Goal: Task Accomplishment & Management: Manage account settings

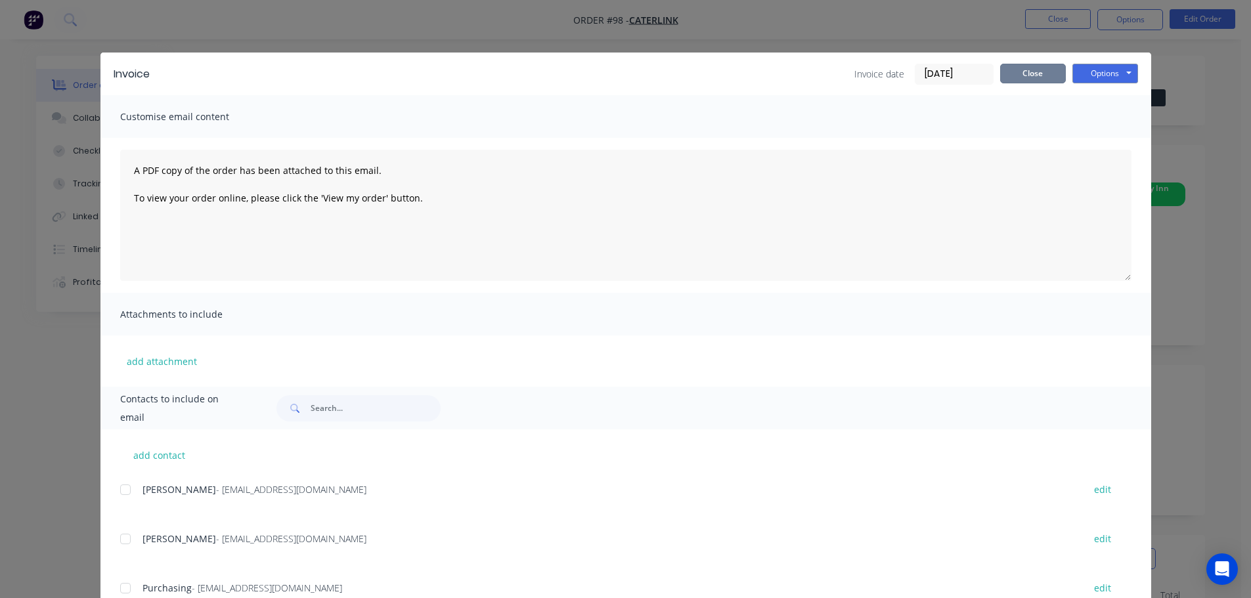
click at [1012, 74] on button "Close" at bounding box center [1033, 74] width 66 height 20
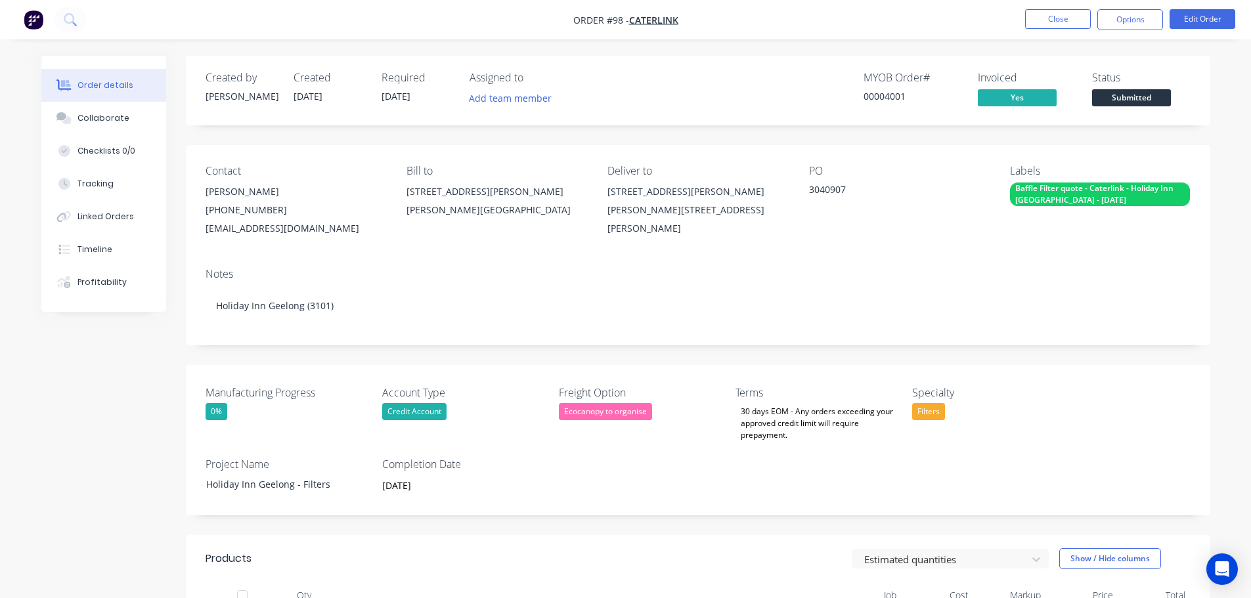
click at [44, 11] on button "button" at bounding box center [34, 19] width 28 height 21
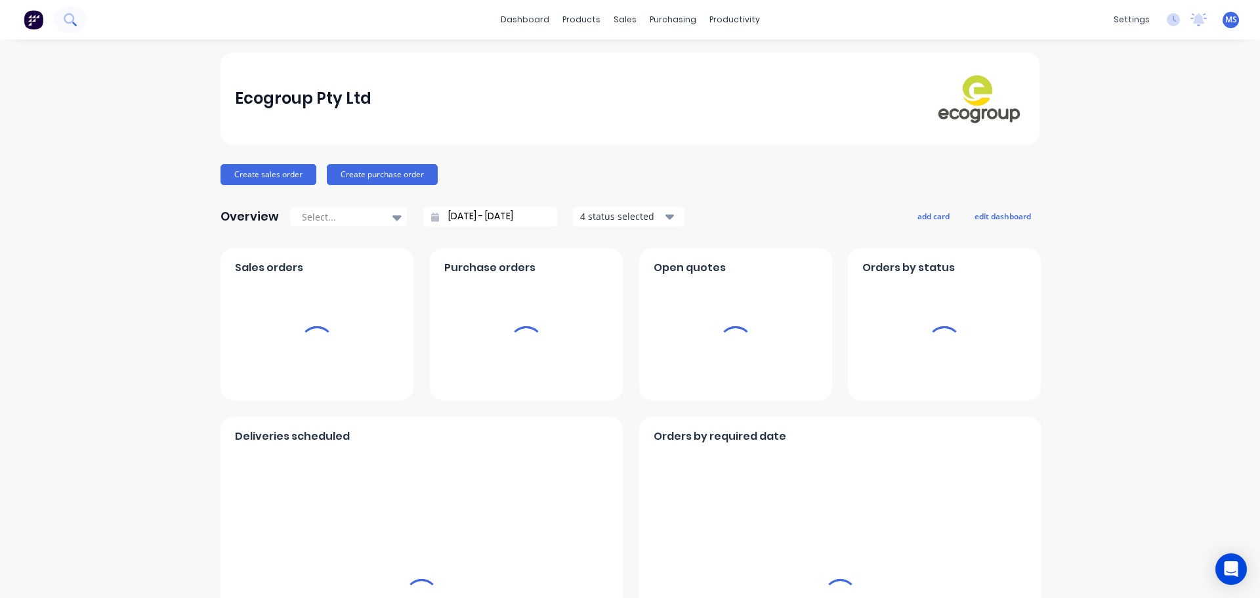
click at [80, 20] on button at bounding box center [70, 20] width 33 height 26
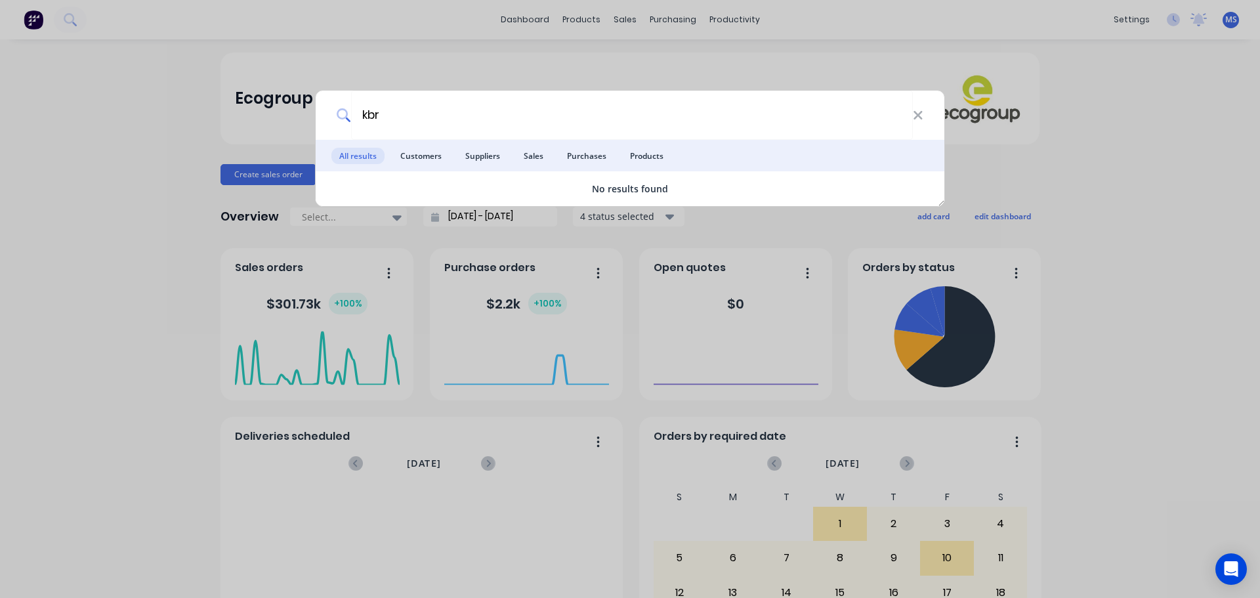
type input "kbr"
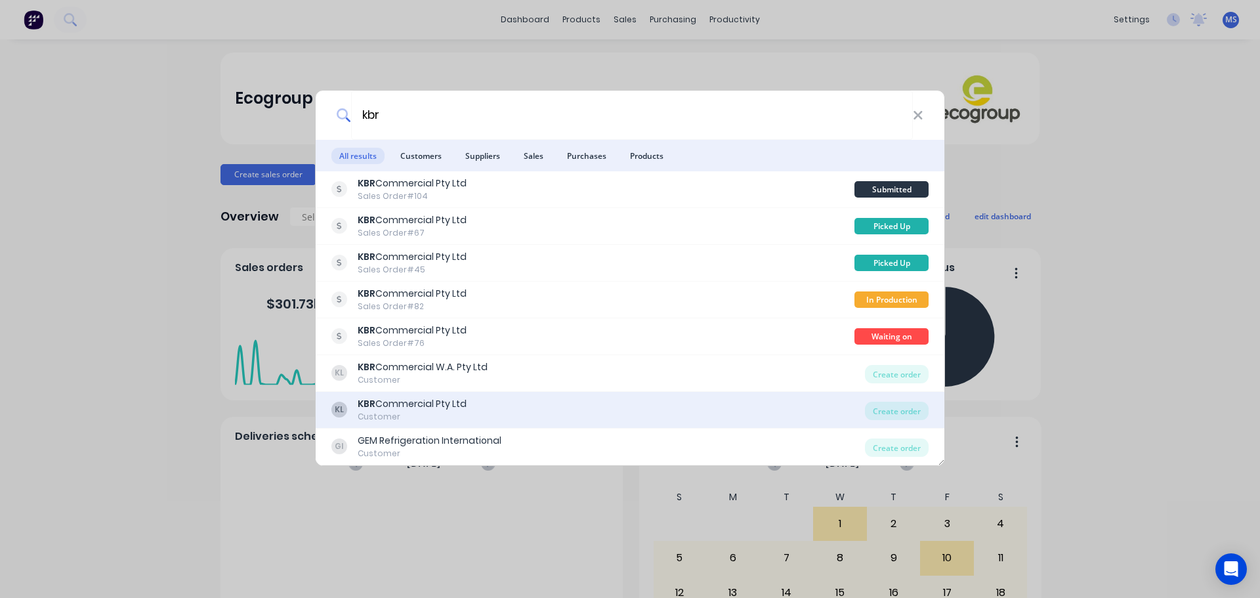
click at [592, 402] on div "KL KBR Commercial Pty Ltd Customer" at bounding box center [599, 410] width 534 height 26
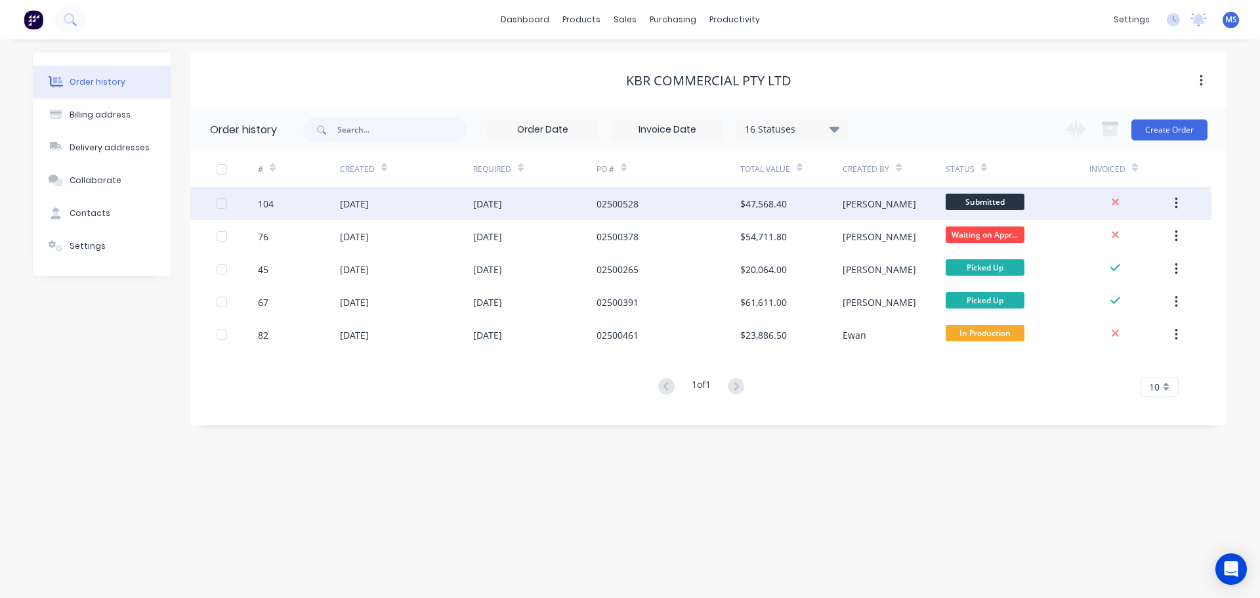
click at [362, 204] on div "[DATE]" at bounding box center [354, 204] width 29 height 14
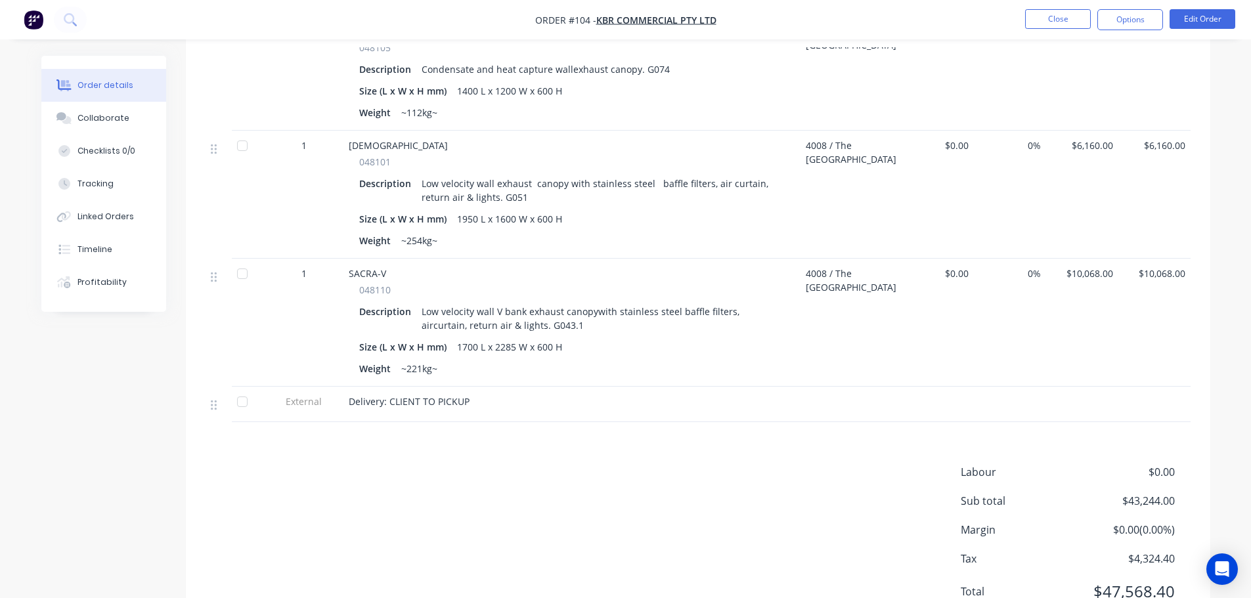
scroll to position [722, 0]
click at [443, 316] on div "Low velocity wall V bank exhaust canopywith stainless steel baffle filters, air…" at bounding box center [601, 316] width 371 height 33
click at [1218, 26] on button "Edit Order" at bounding box center [1202, 19] width 66 height 20
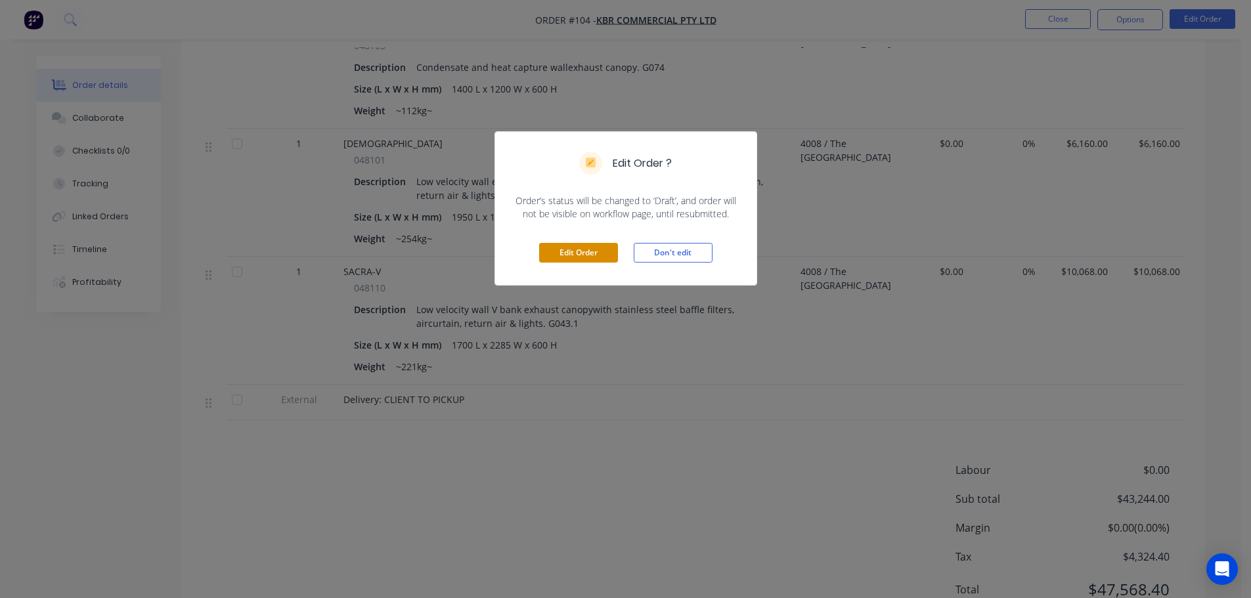
click at [563, 251] on button "Edit Order" at bounding box center [578, 253] width 79 height 20
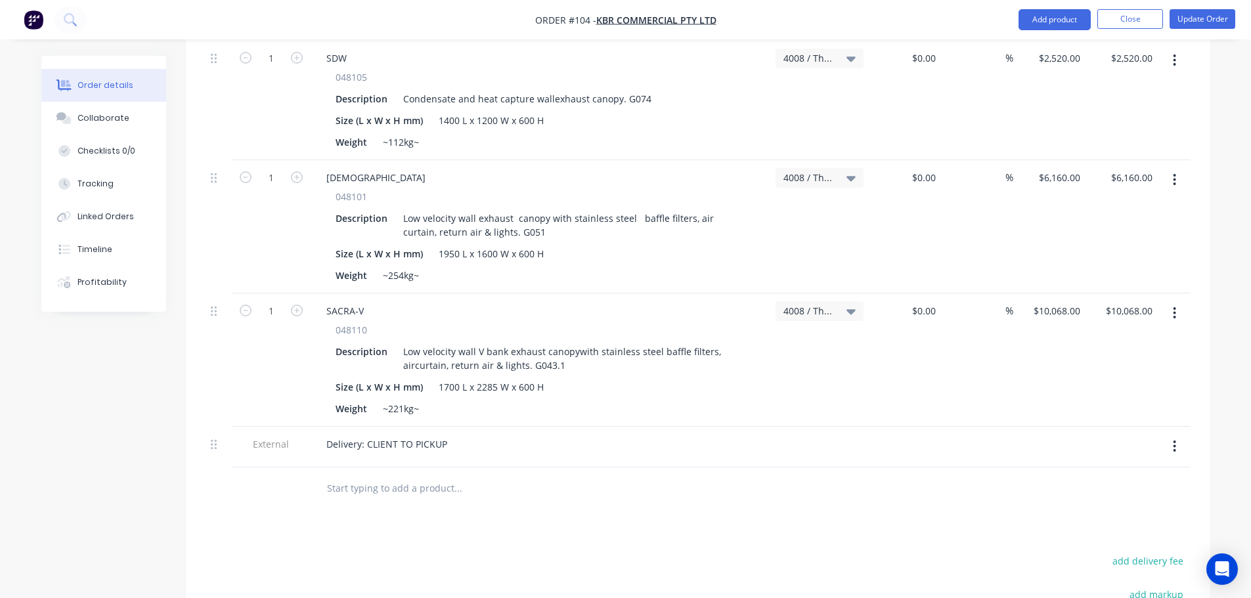
click at [569, 323] on div "048110" at bounding box center [540, 330] width 410 height 14
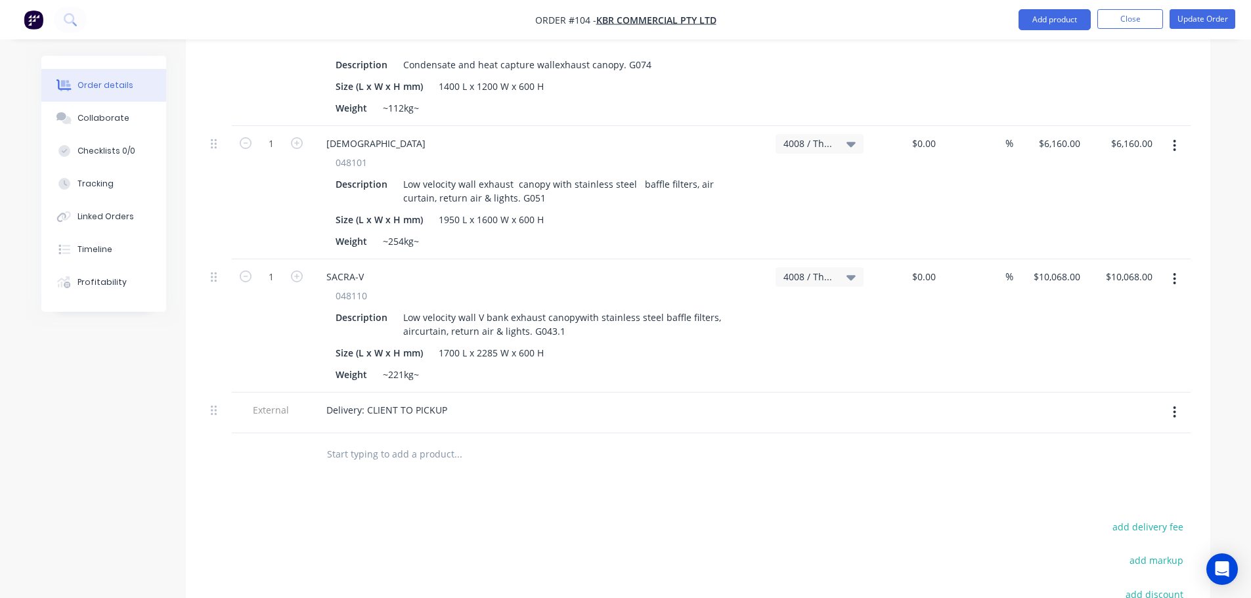
scroll to position [754, 0]
click at [1176, 270] on button "button" at bounding box center [1174, 282] width 31 height 24
click at [1150, 333] on div "Duplicate" at bounding box center [1127, 342] width 101 height 19
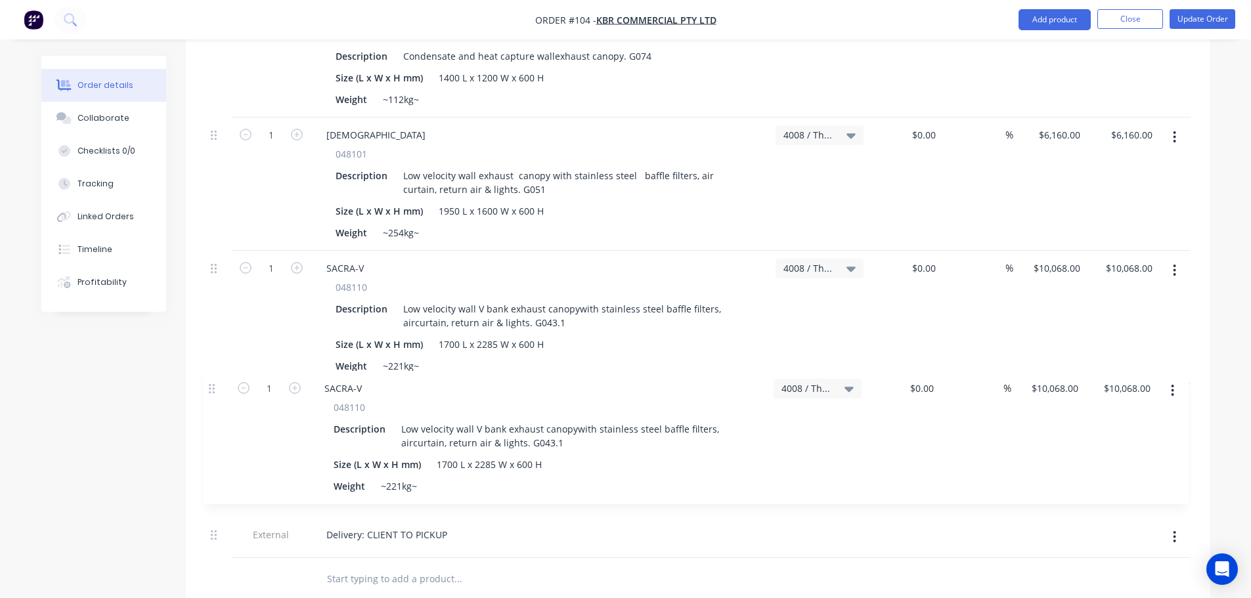
scroll to position [765, 0]
drag, startPoint x: 217, startPoint y: 439, endPoint x: 217, endPoint y: 378, distance: 61.1
click at [217, 378] on div "1 SACRA 048101 Description Low velocity wall exhaust canopy with stainless stee…" at bounding box center [697, 210] width 985 height 693
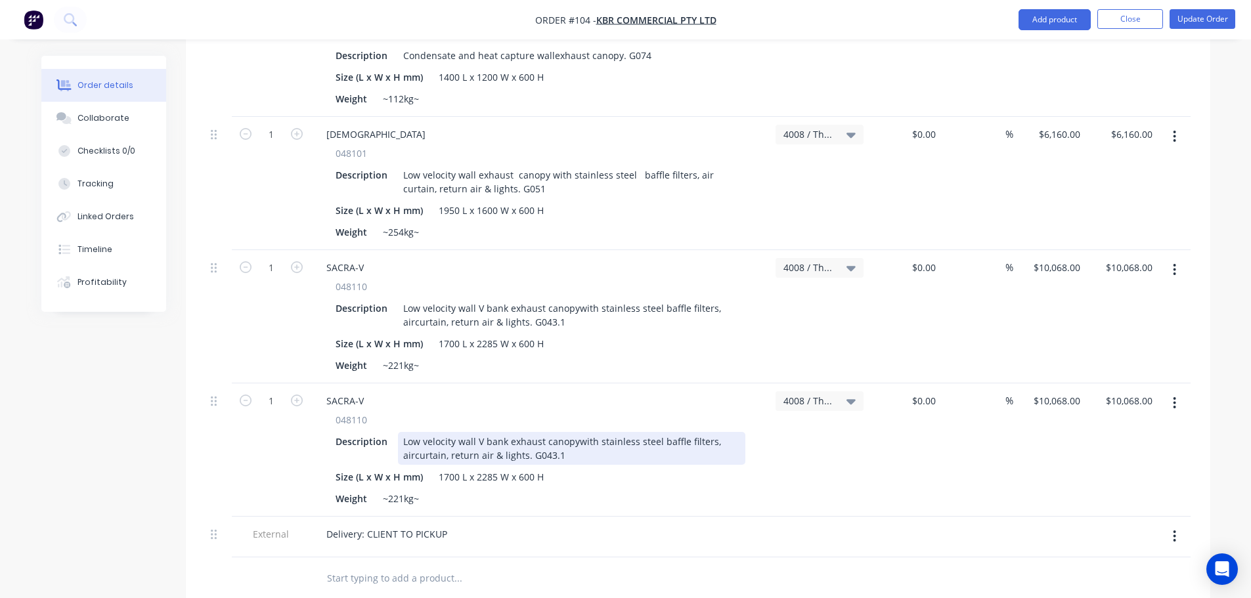
click at [578, 442] on div "Low velocity wall V bank exhaust canopywith stainless steel baffle filters, air…" at bounding box center [571, 448] width 347 height 33
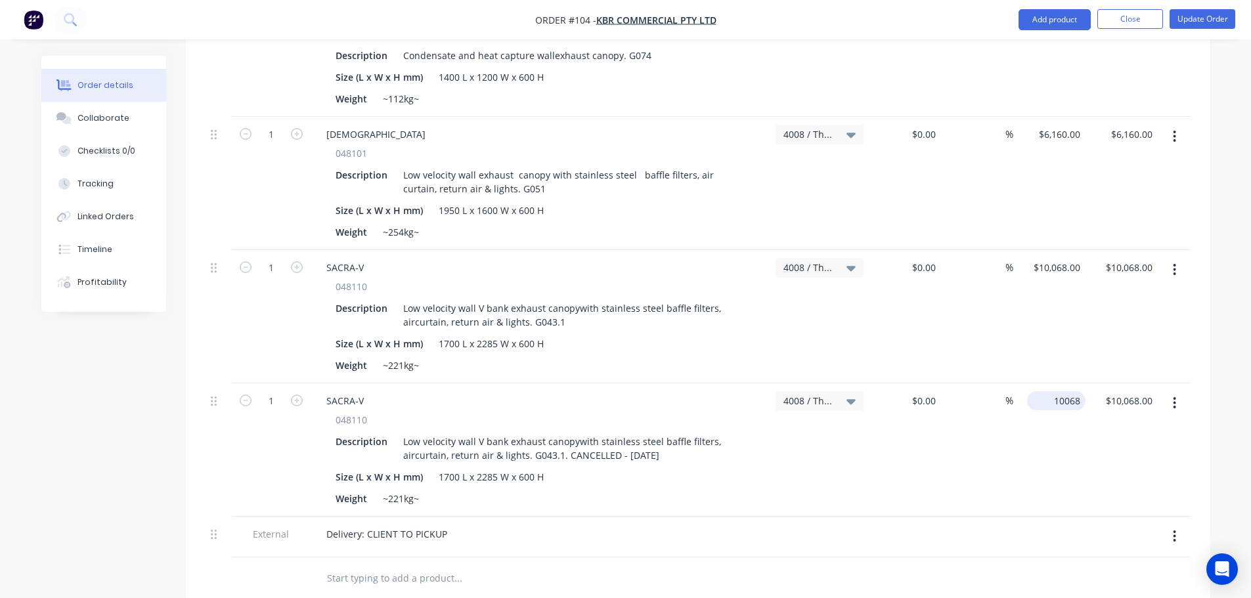
click at [1040, 383] on div "10068 $10,068.00" at bounding box center [1049, 449] width 72 height 133
type input "$-10,068.00"
click at [1131, 431] on div "$-10,068.00 $-10,068.00" at bounding box center [1121, 449] width 72 height 133
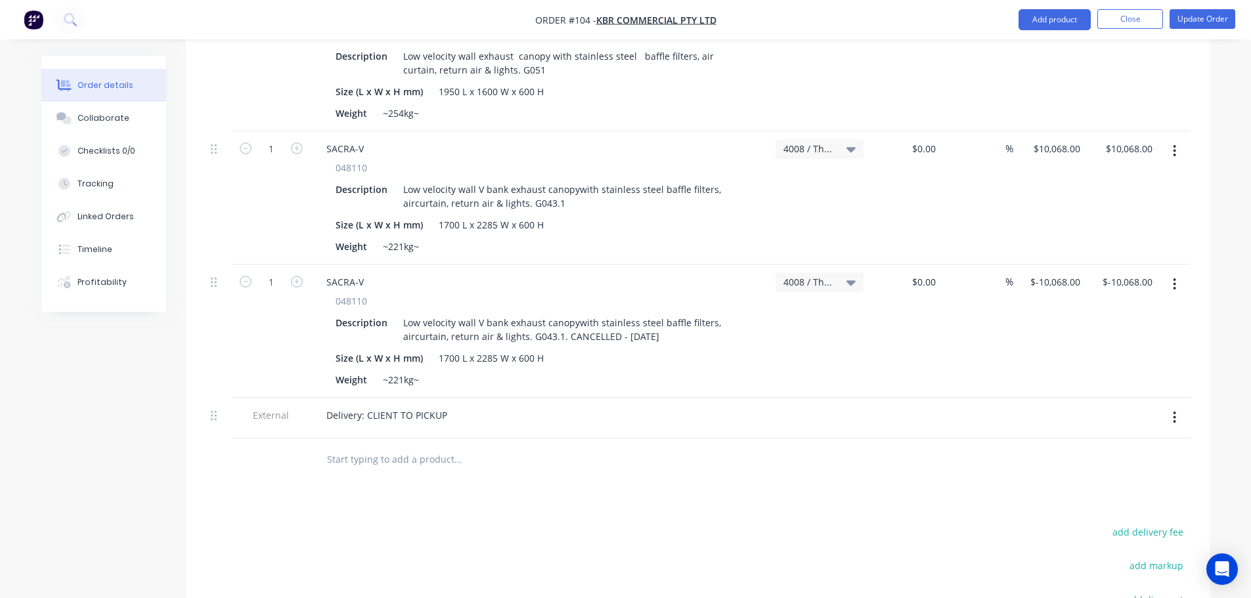
scroll to position [821, 0]
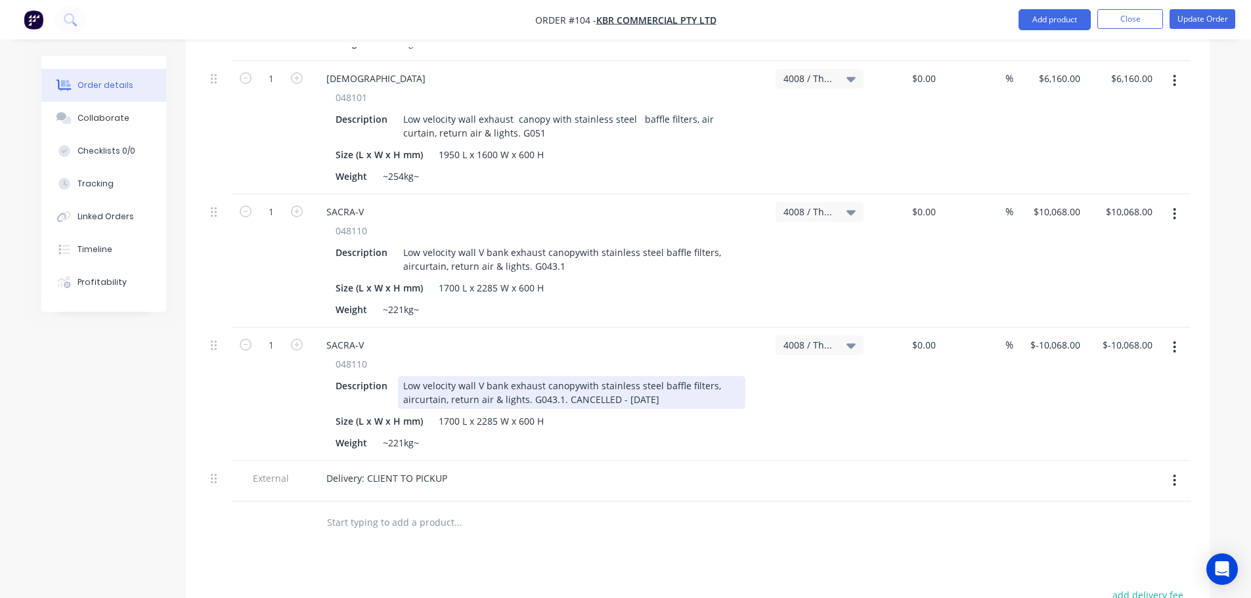
drag, startPoint x: 671, startPoint y: 384, endPoint x: 563, endPoint y: 380, distance: 108.4
click at [563, 380] on div "Low velocity wall V bank exhaust canopywith stainless steel baffle filters, air…" at bounding box center [571, 392] width 347 height 33
click at [569, 381] on div "Low velocity wall V bank exhaust canopywith stainless steel baffle filters, air…" at bounding box center [571, 392] width 347 height 33
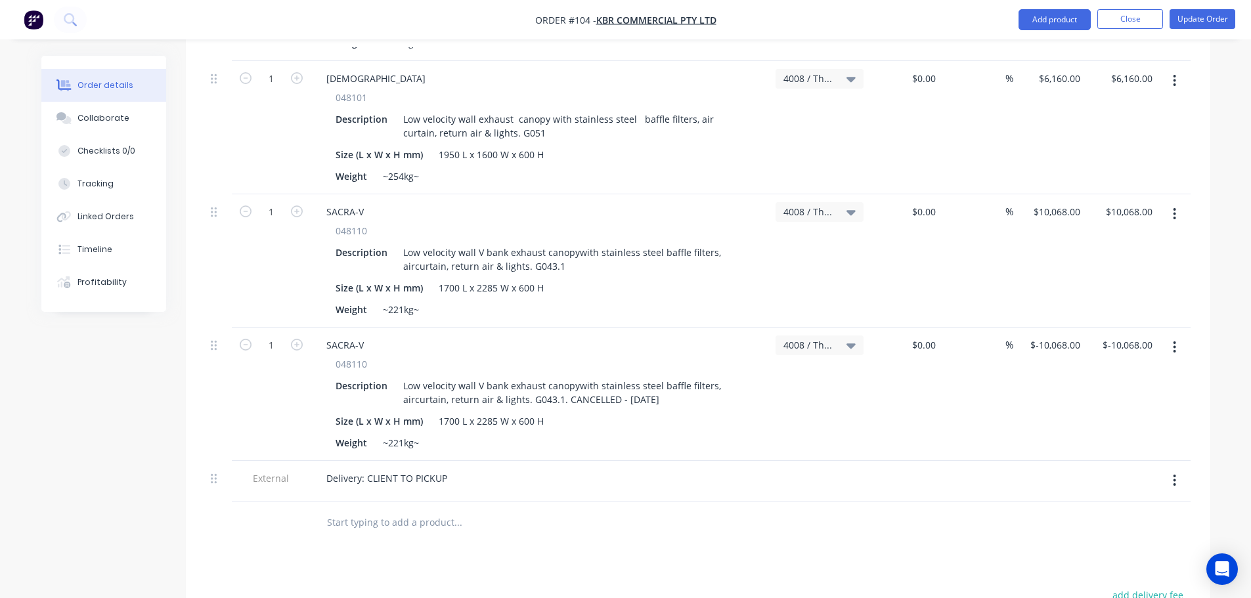
click at [1171, 202] on button "button" at bounding box center [1174, 214] width 31 height 24
click at [710, 516] on div at bounding box center [547, 522] width 462 height 26
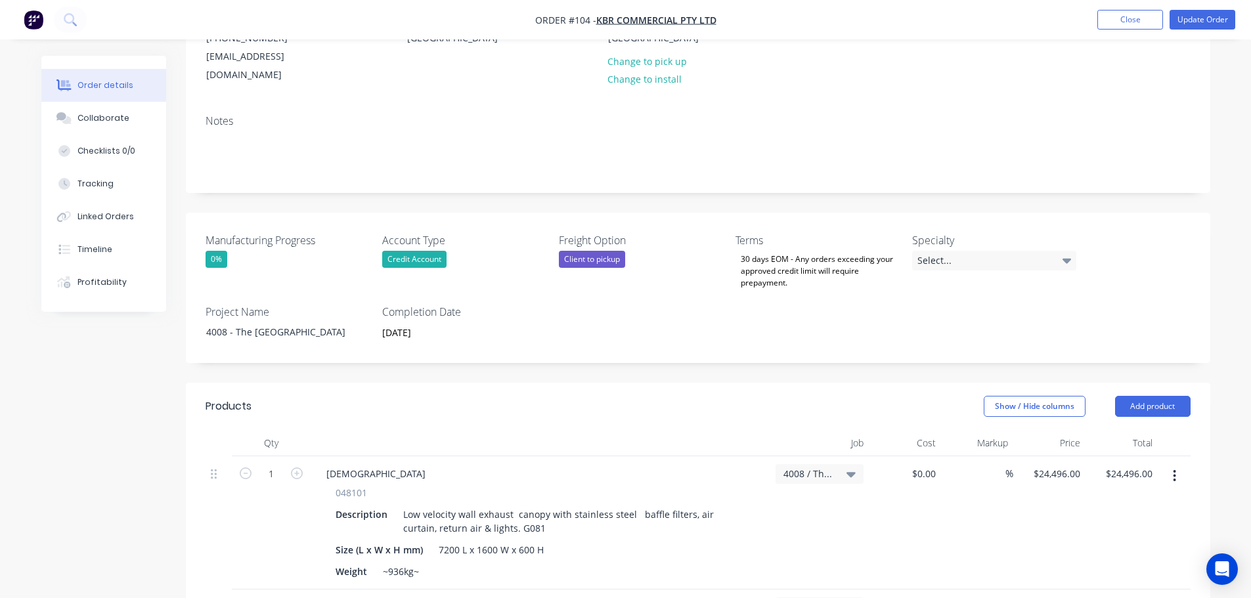
scroll to position [197, 0]
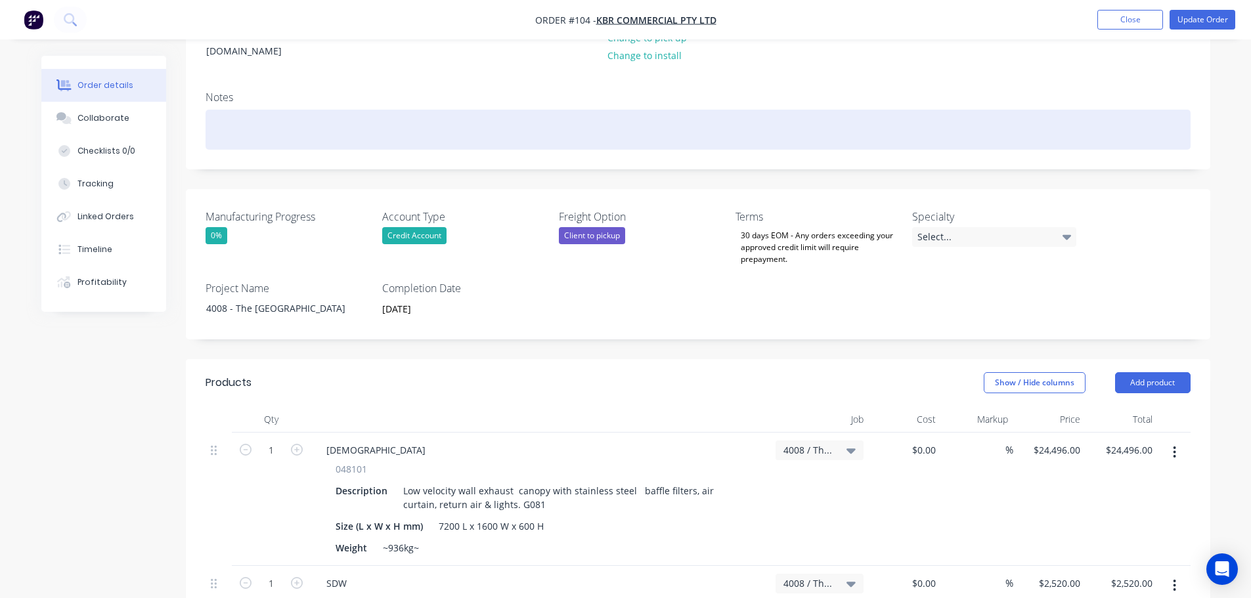
click at [335, 119] on div at bounding box center [697, 130] width 985 height 40
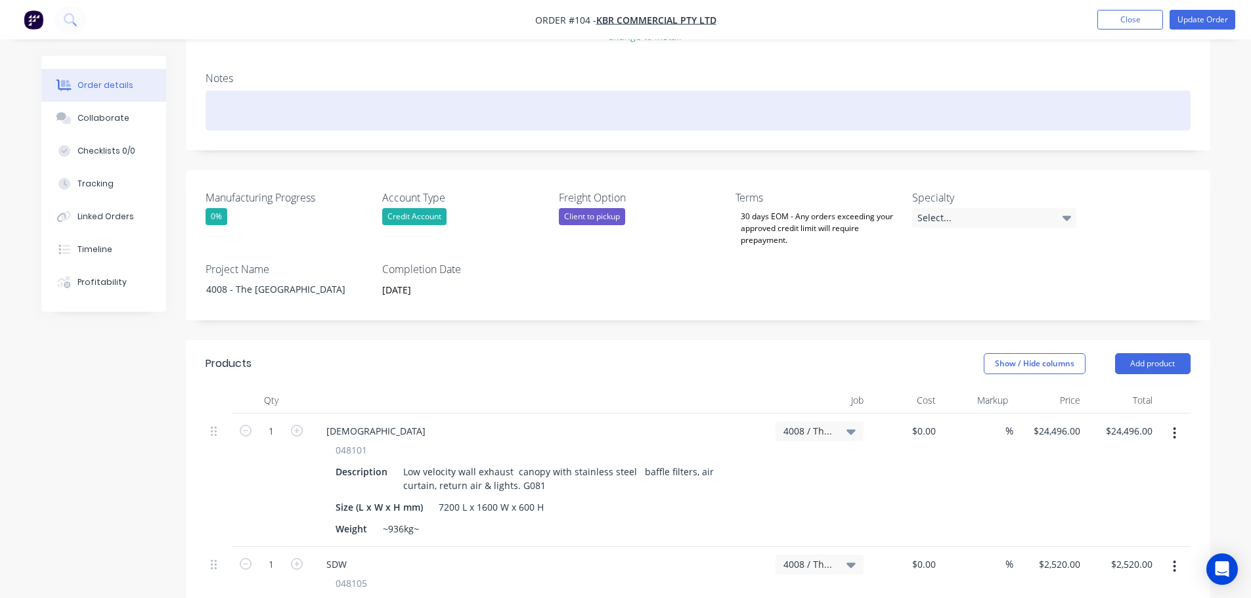
scroll to position [656, 0]
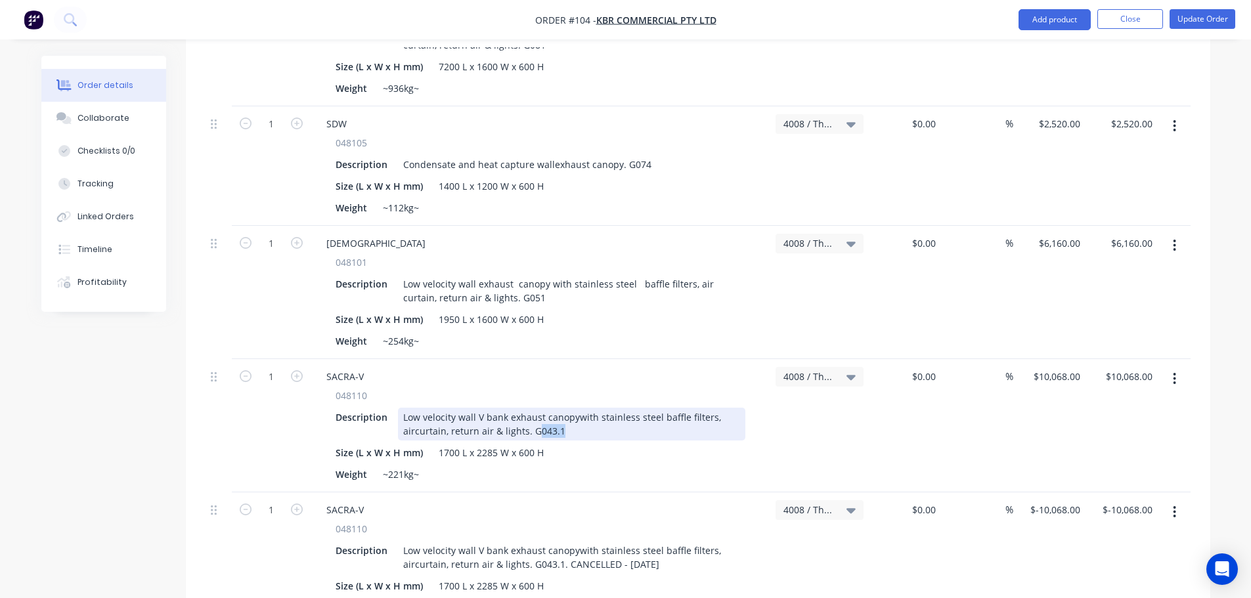
drag, startPoint x: 571, startPoint y: 412, endPoint x: 523, endPoint y: 414, distance: 48.0
click at [523, 414] on div "Low velocity wall V bank exhaust canopywith stainless steel baffle filters, air…" at bounding box center [571, 424] width 347 height 33
drag, startPoint x: 529, startPoint y: 412, endPoint x: 570, endPoint y: 414, distance: 40.7
click at [565, 414] on div "Low velocity wall V bank exhaust canopywith stainless steel baffle filters, air…" at bounding box center [571, 424] width 347 height 33
copy div "G043.1"
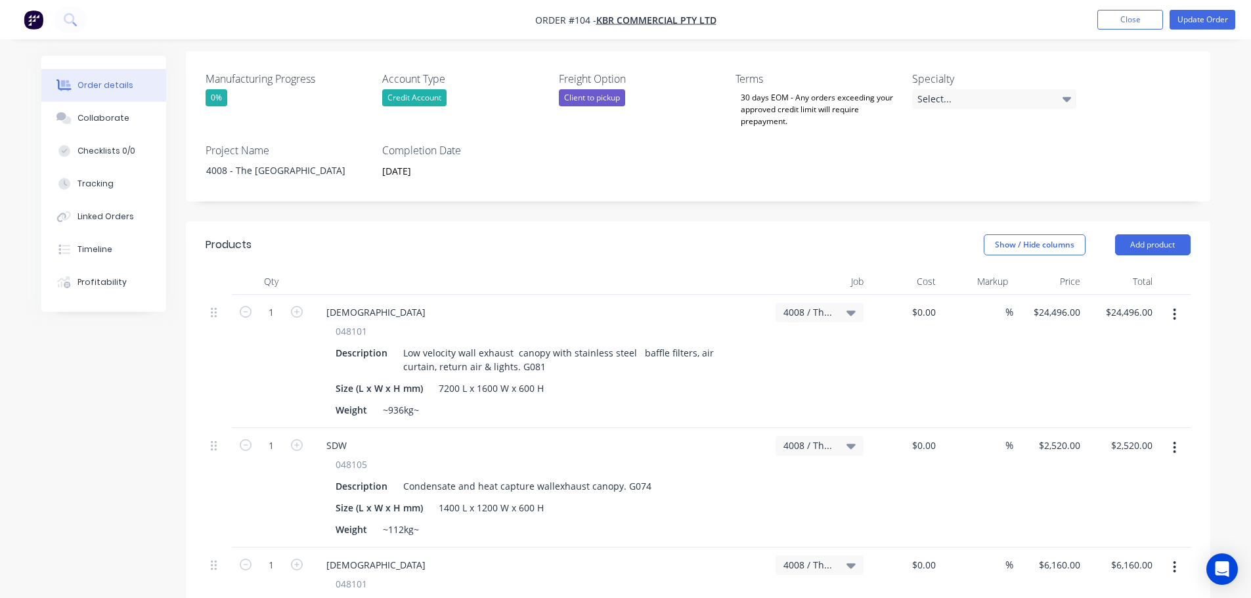
scroll to position [0, 0]
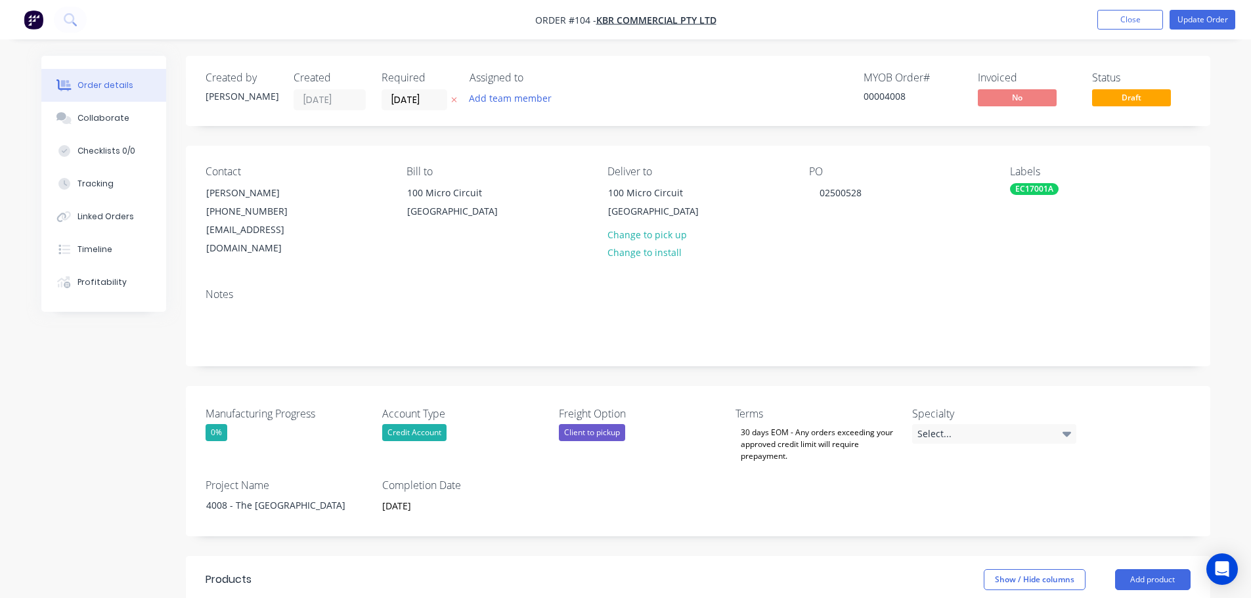
click at [436, 342] on div "Notes" at bounding box center [698, 322] width 1024 height 88
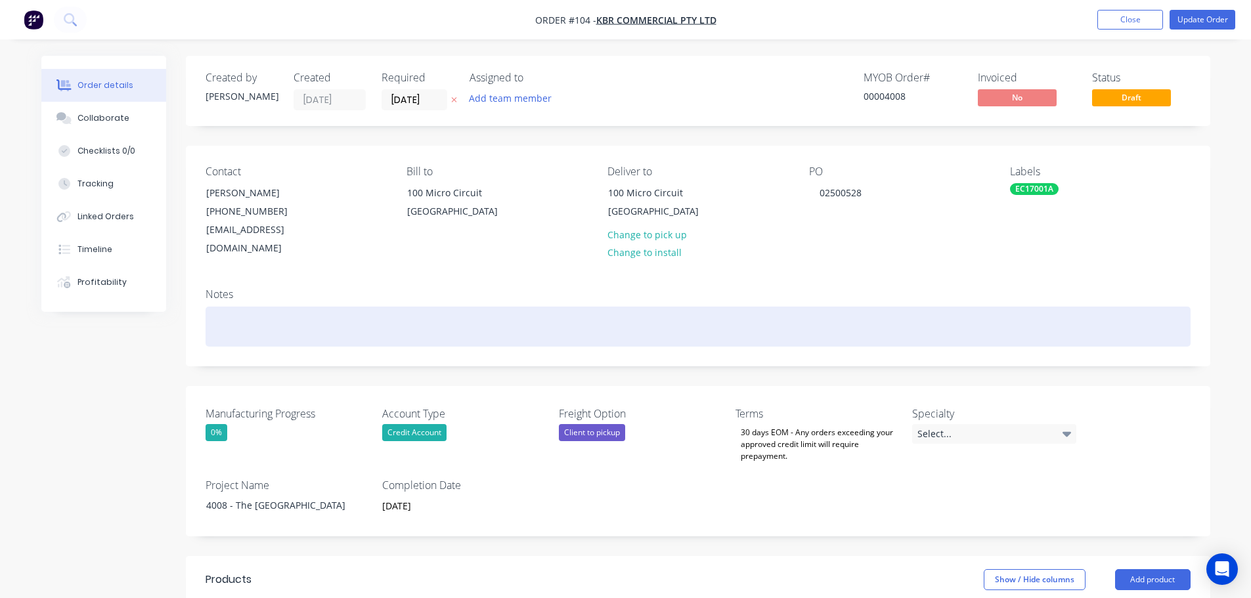
click at [437, 320] on div at bounding box center [697, 327] width 985 height 40
click at [327, 307] on div "Hood G043.1 CANCELLED - [DATE]" at bounding box center [697, 327] width 985 height 40
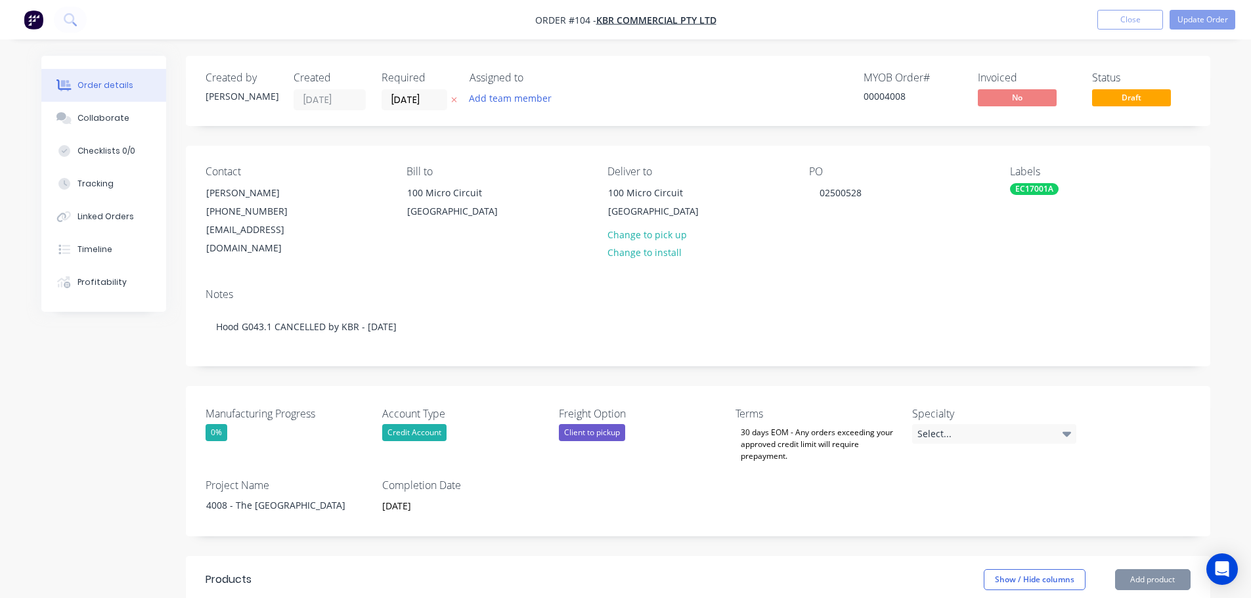
click at [330, 341] on div "Notes Hood G043.1 CANCELLED by KBR - [DATE]" at bounding box center [698, 322] width 1024 height 88
click at [1197, 19] on button "Update Order" at bounding box center [1202, 20] width 66 height 20
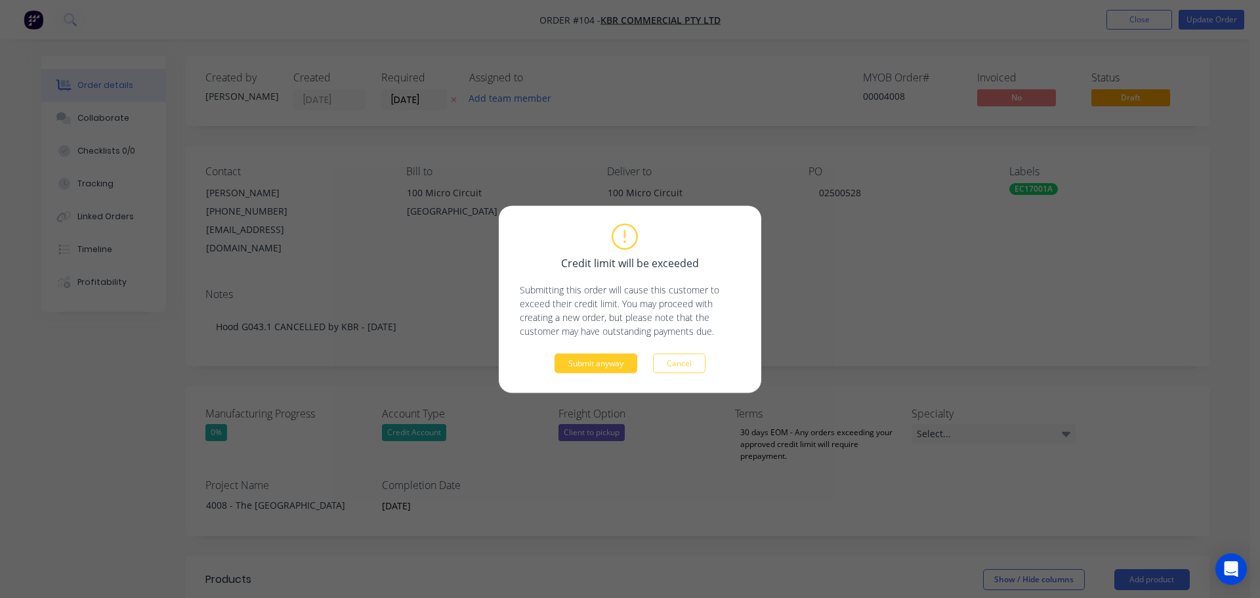
click at [576, 366] on button "Submit anyway" at bounding box center [596, 363] width 83 height 20
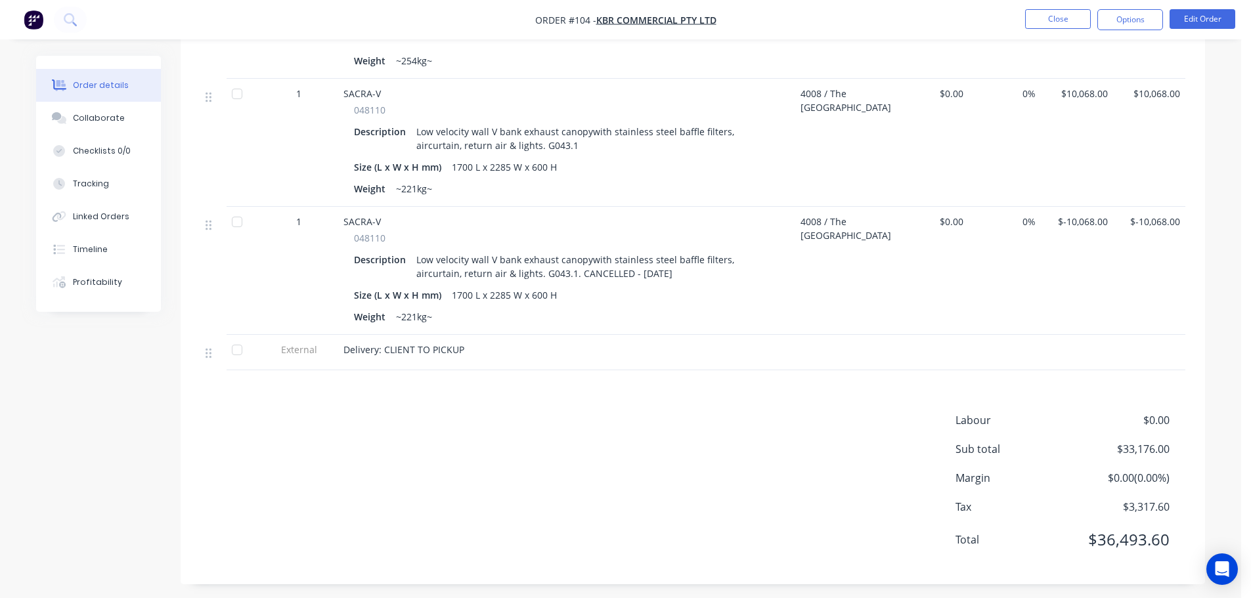
scroll to position [906, 0]
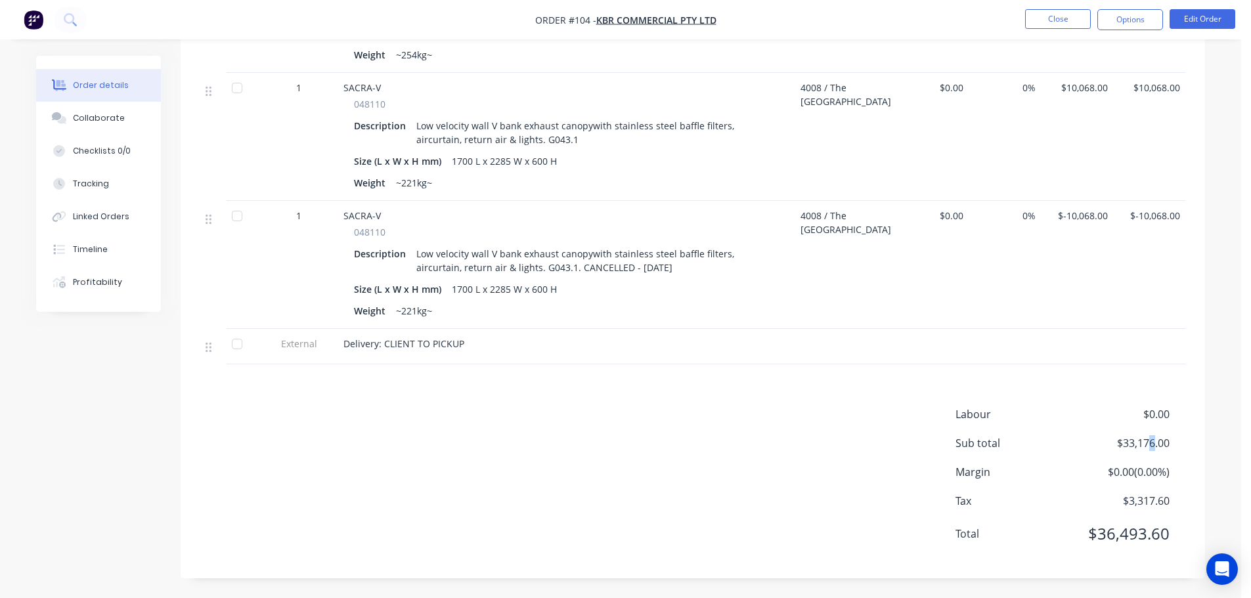
click at [1148, 448] on span "$33,176.00" at bounding box center [1120, 443] width 97 height 16
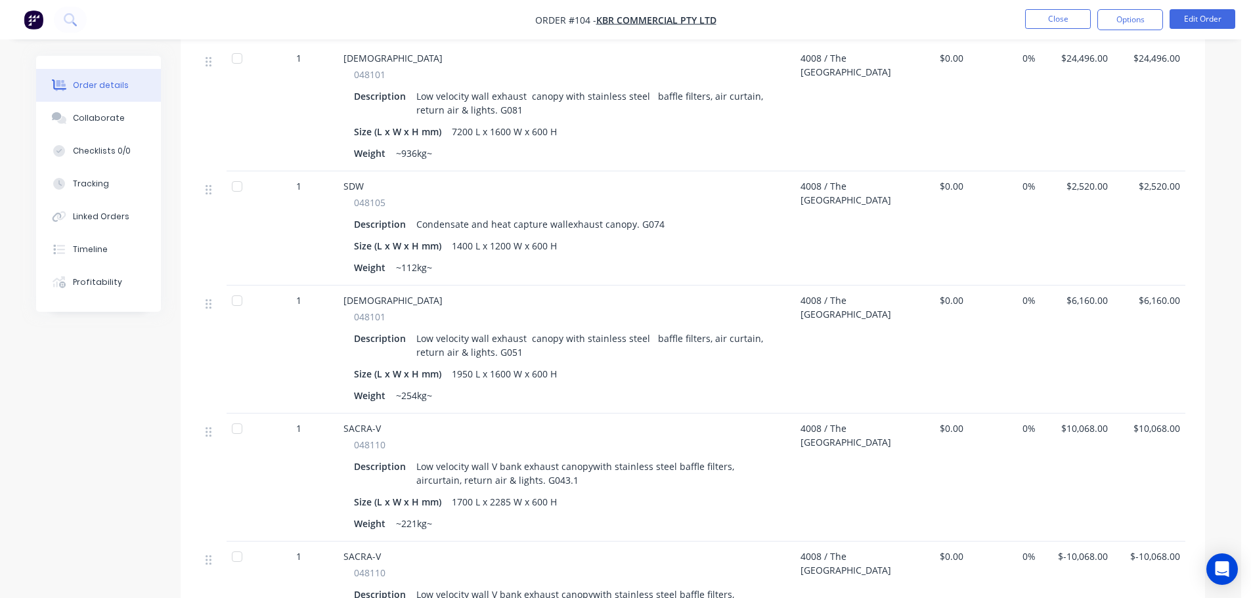
scroll to position [643, 0]
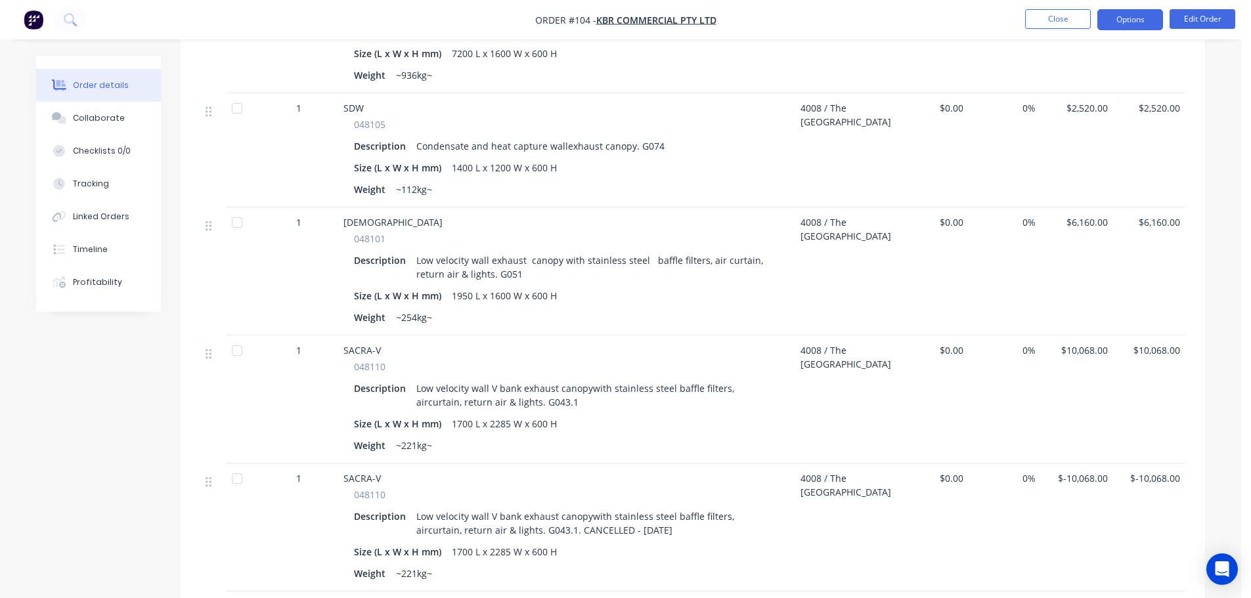
click at [1147, 25] on button "Options" at bounding box center [1130, 19] width 66 height 21
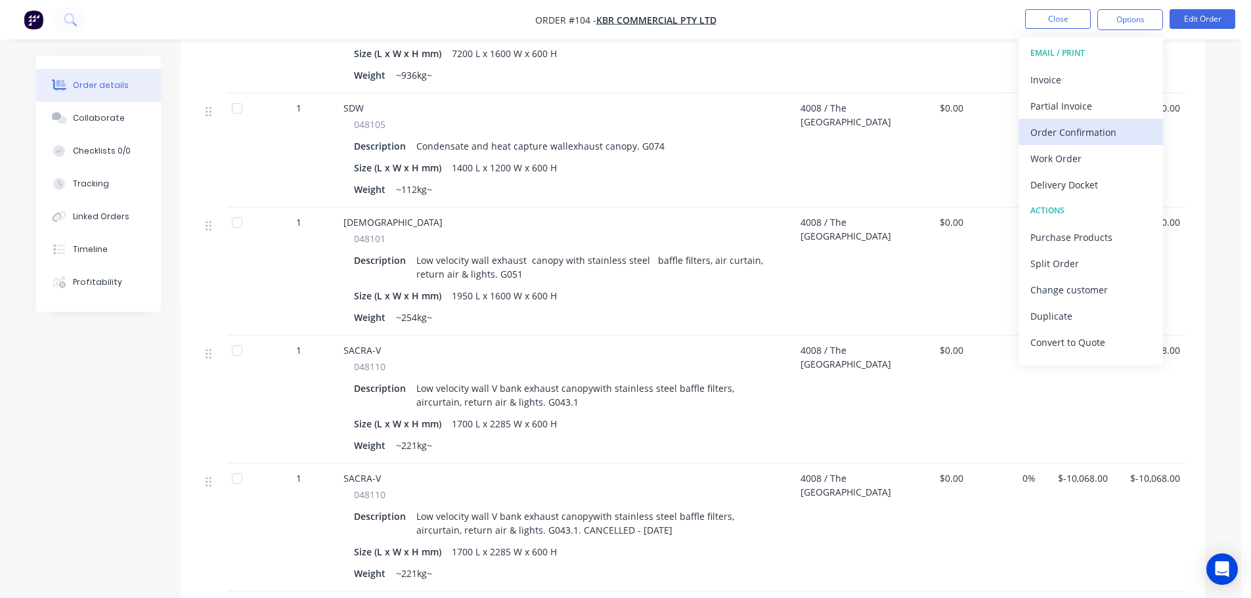
click at [1105, 133] on div "Order Confirmation" at bounding box center [1090, 132] width 121 height 19
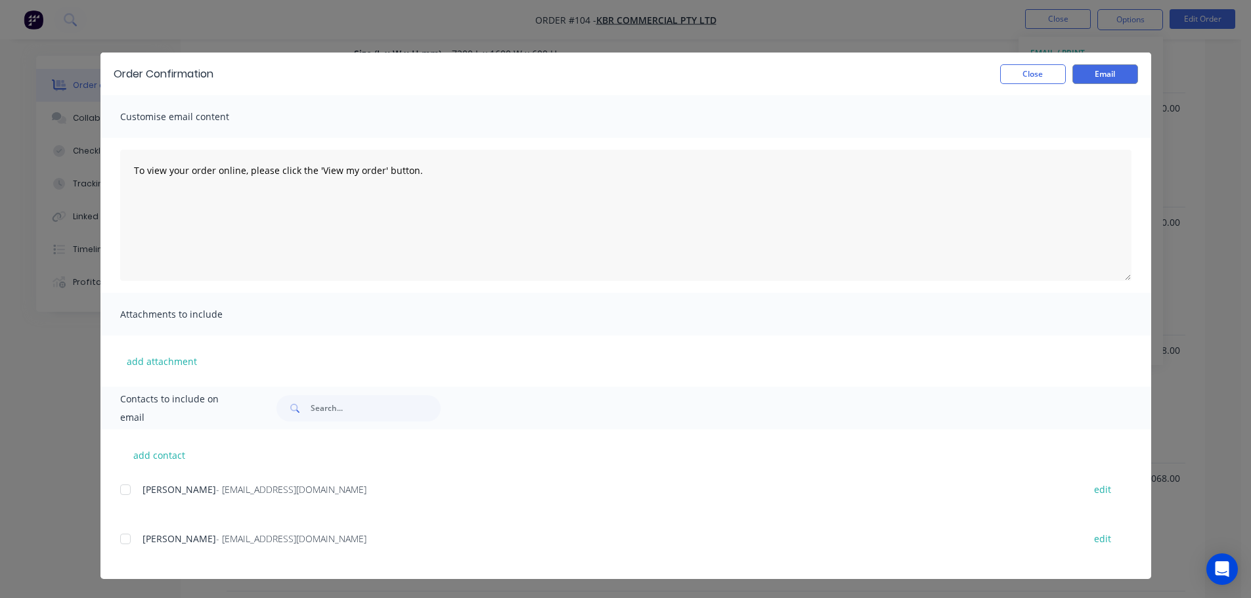
click at [133, 548] on div at bounding box center [125, 539] width 26 height 26
click at [1029, 74] on button "Close" at bounding box center [1033, 74] width 66 height 20
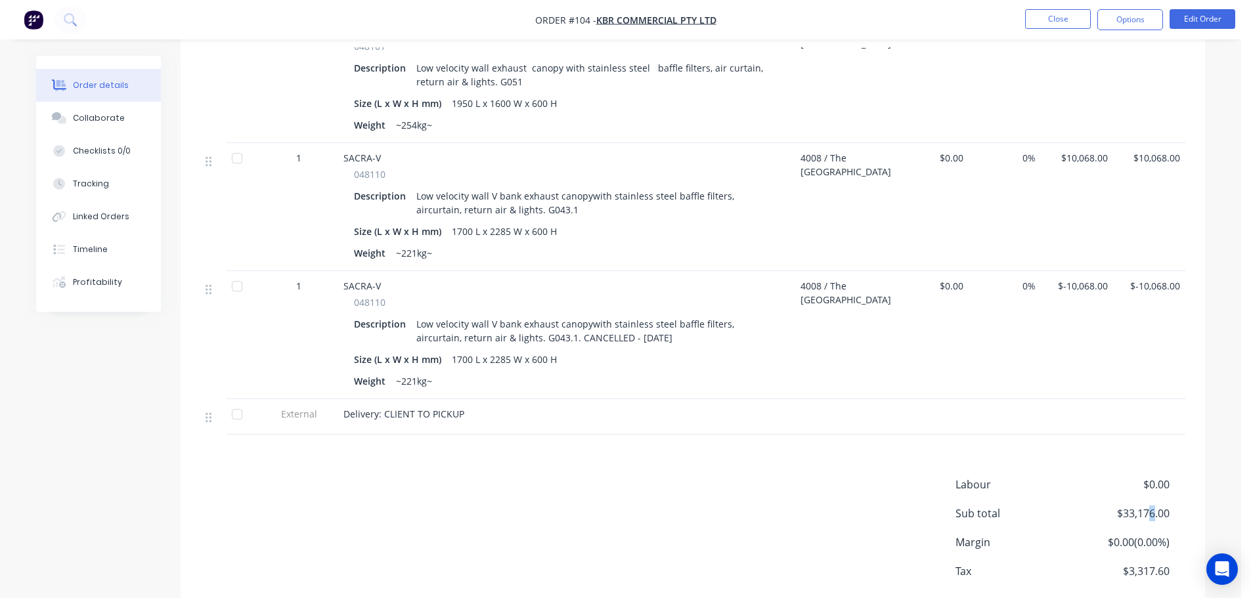
scroll to position [906, 0]
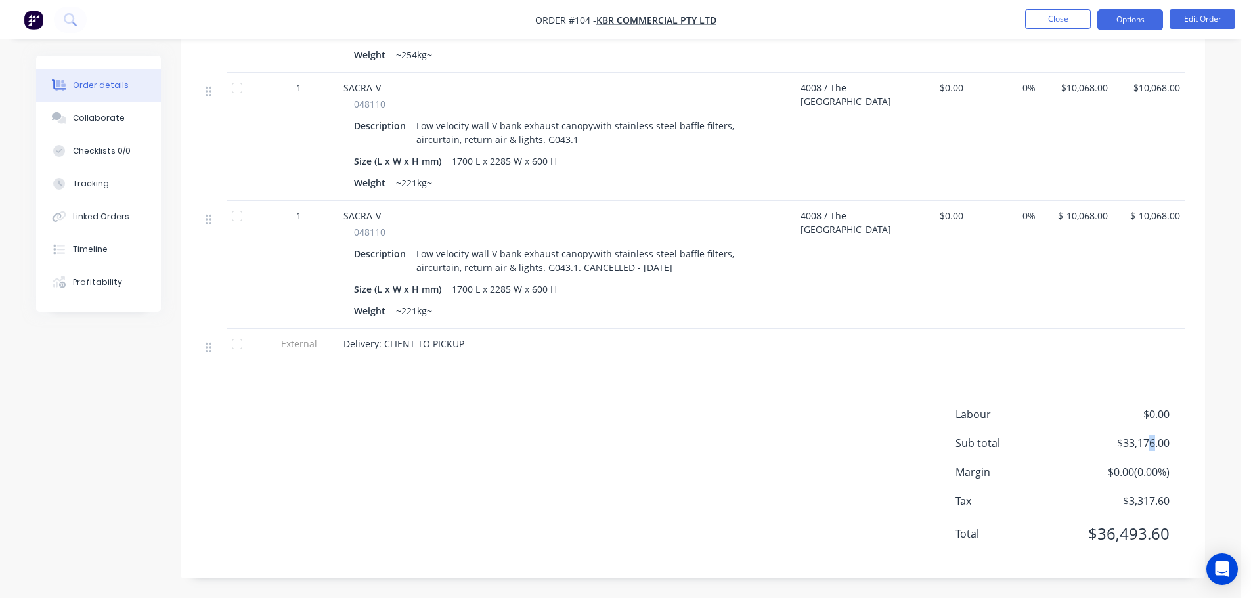
click at [1133, 22] on button "Options" at bounding box center [1130, 19] width 66 height 21
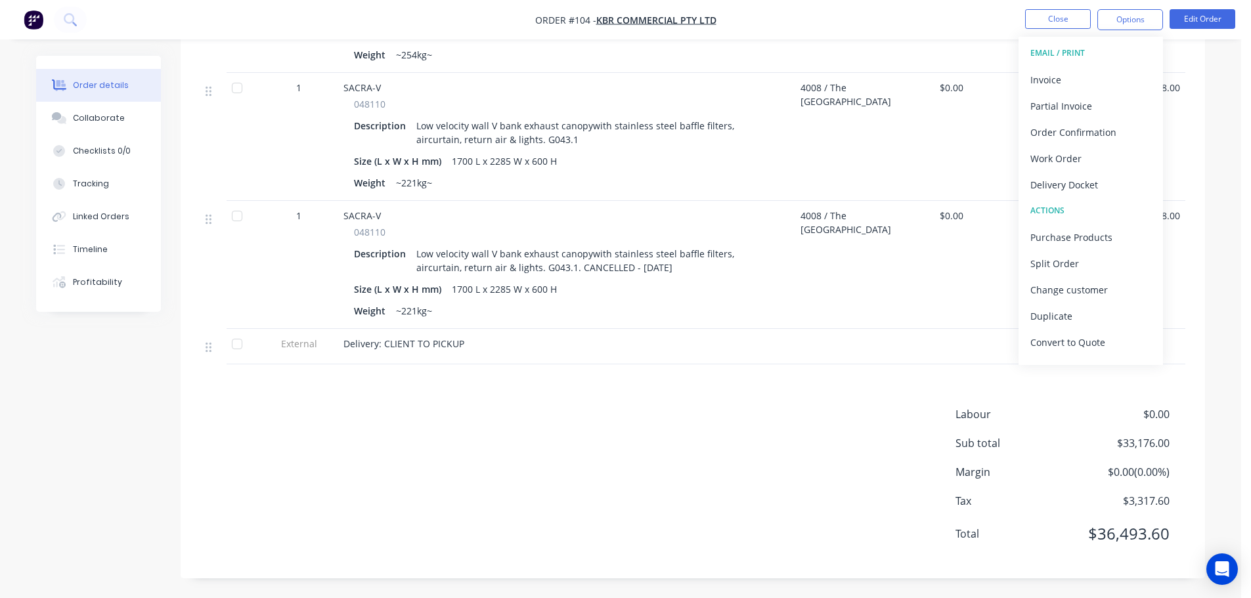
drag, startPoint x: 615, startPoint y: 438, endPoint x: 606, endPoint y: 435, distance: 9.6
click at [618, 437] on div "Labour $0.00 Sub total $33,176.00 Margin $0.00 ( 0.00 %) Tax $3,317.60 Total $3…" at bounding box center [692, 482] width 985 height 152
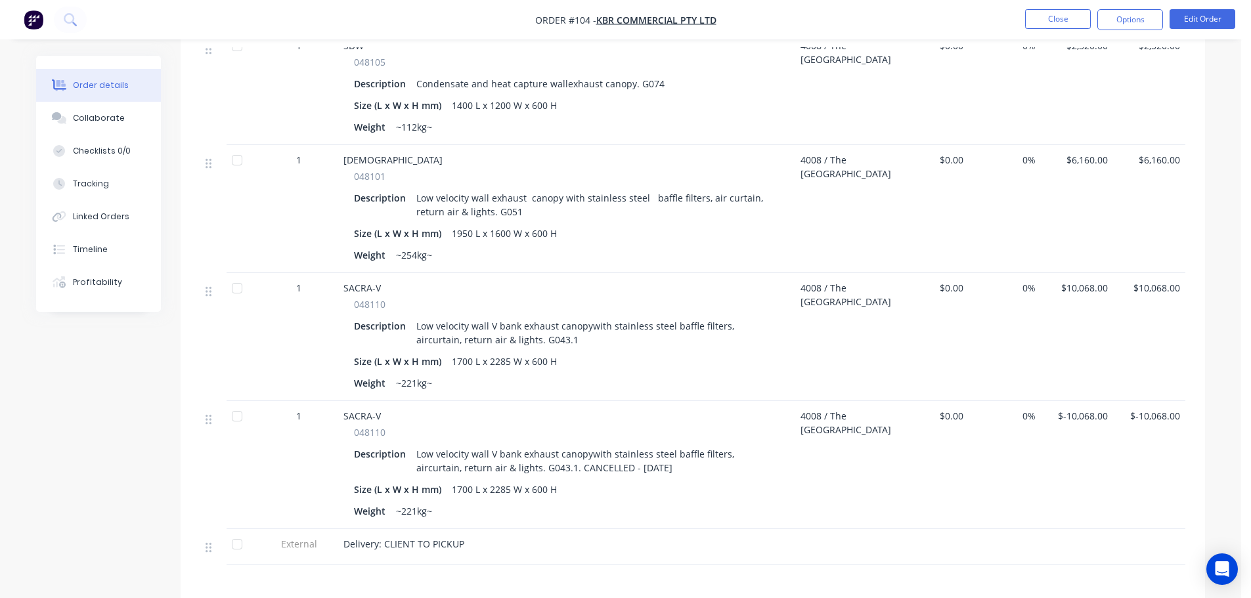
scroll to position [840, 0]
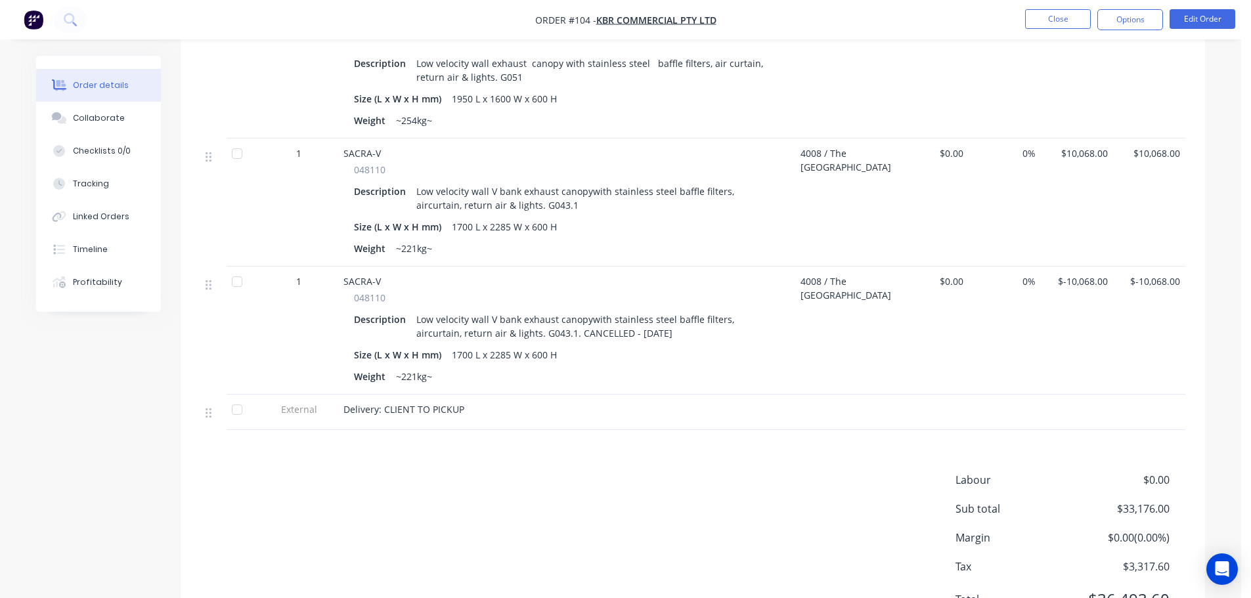
drag, startPoint x: 630, startPoint y: 339, endPoint x: 409, endPoint y: 316, distance: 221.8
click at [409, 316] on div "Description Low velocity wall V bank exhaust canopywith stainless steel baffle …" at bounding box center [568, 326] width 428 height 33
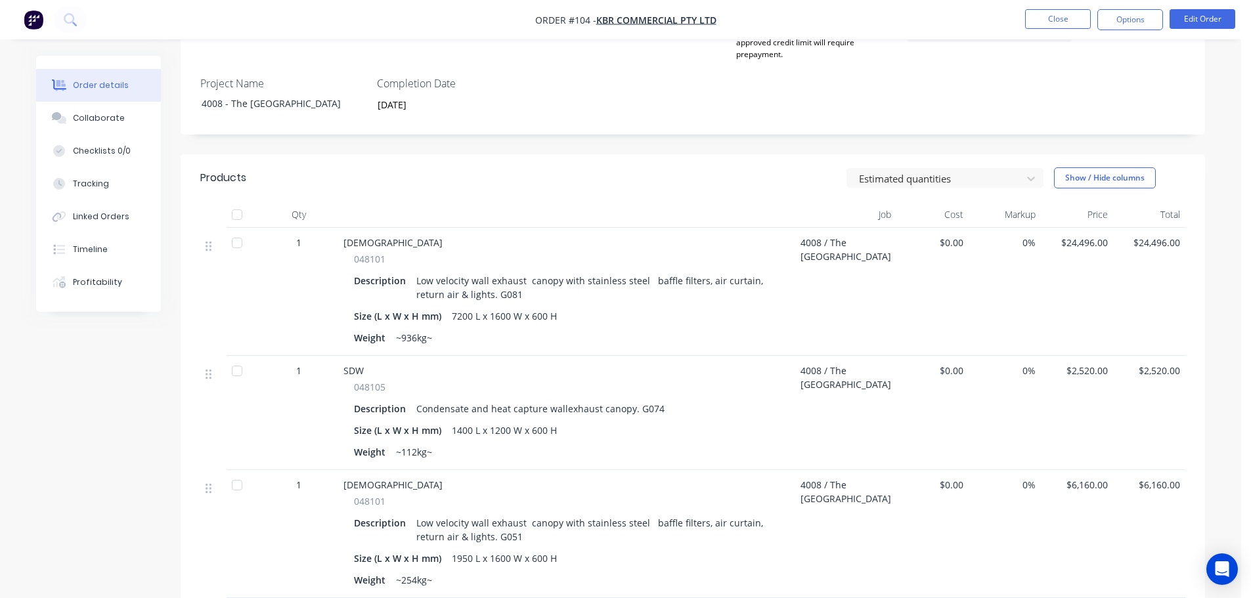
scroll to position [184, 0]
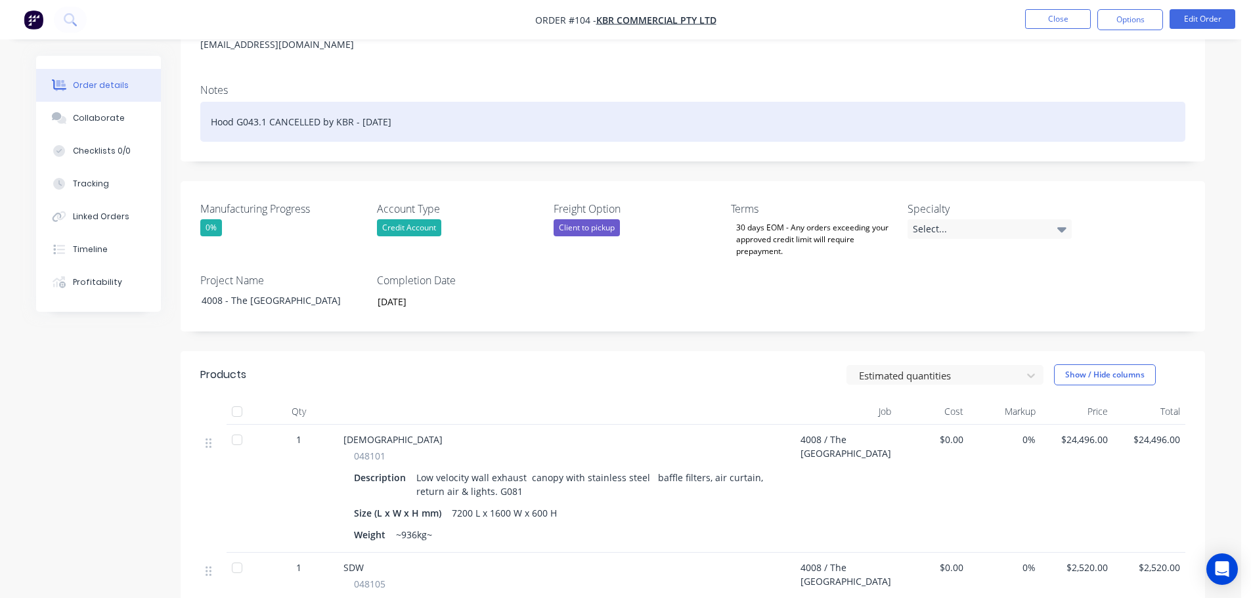
drag, startPoint x: 418, startPoint y: 118, endPoint x: 215, endPoint y: 137, distance: 203.2
click at [215, 137] on div "Hood G043.1 CANCELLED by KBR - [DATE]" at bounding box center [692, 122] width 985 height 40
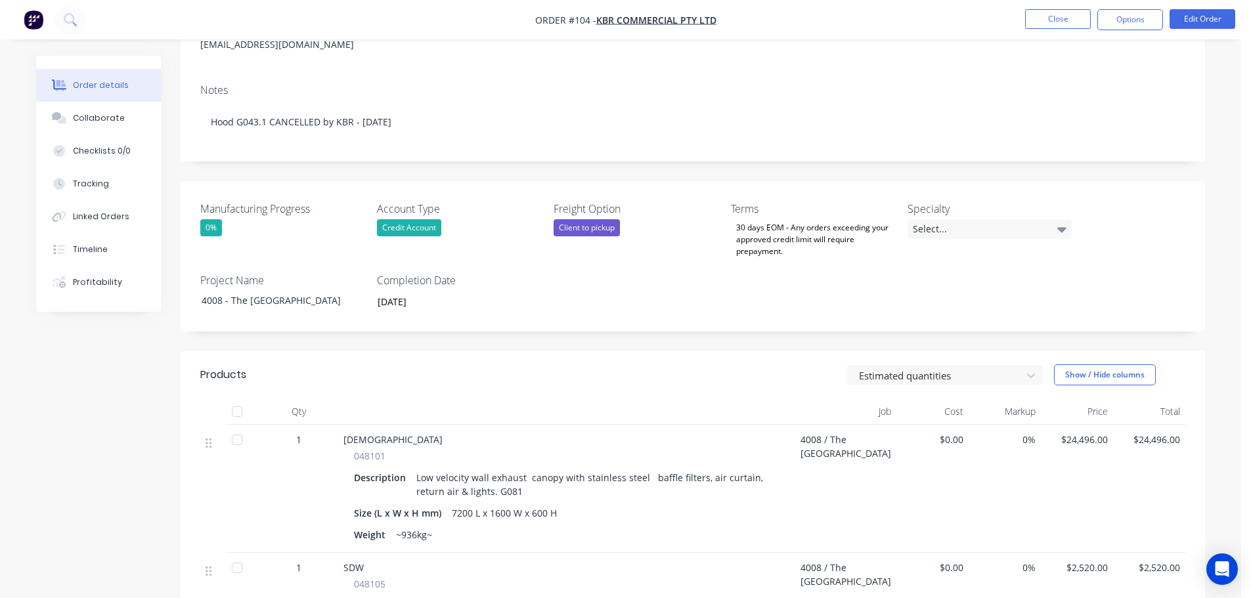
click at [597, 420] on div at bounding box center [568, 411] width 460 height 26
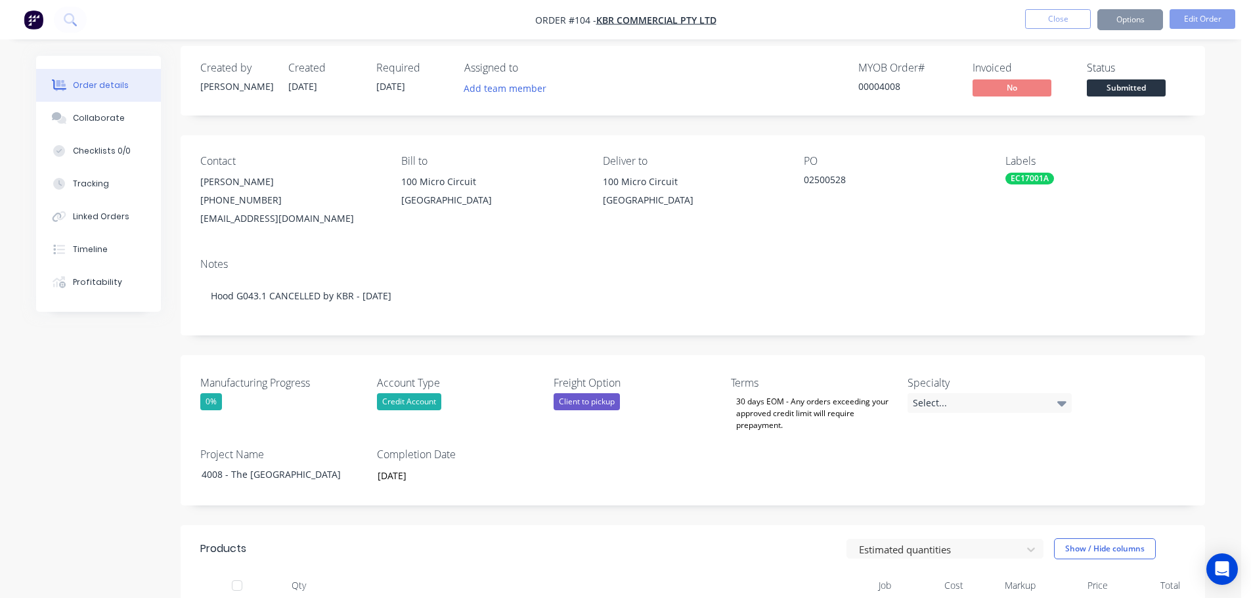
scroll to position [394, 0]
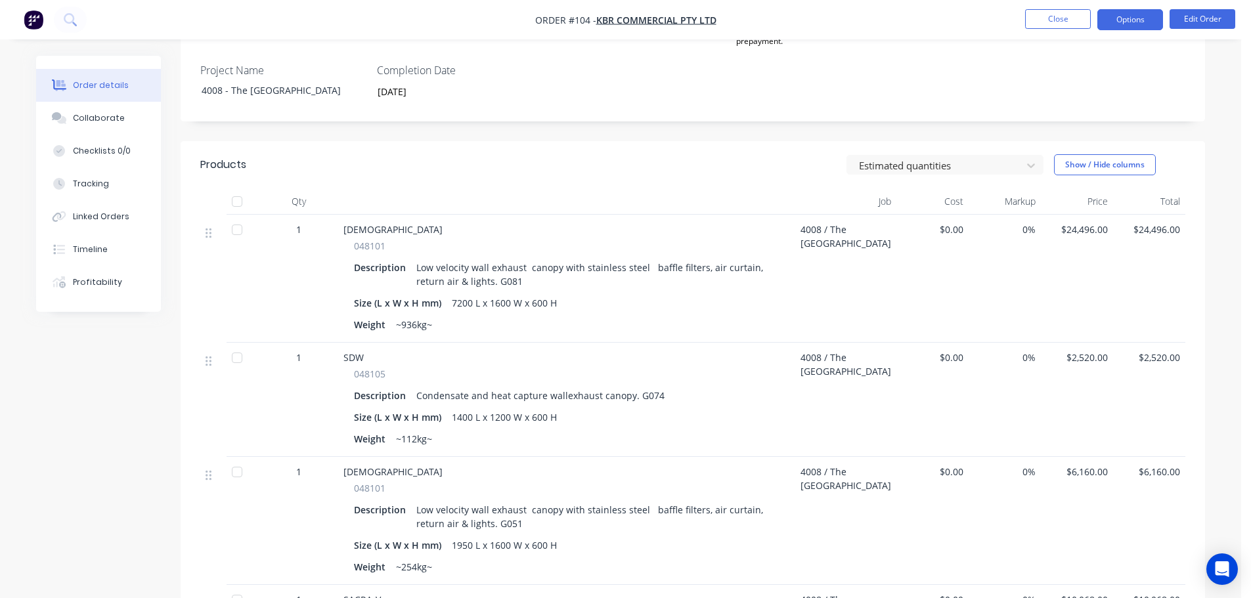
click at [1142, 21] on button "Options" at bounding box center [1130, 19] width 66 height 21
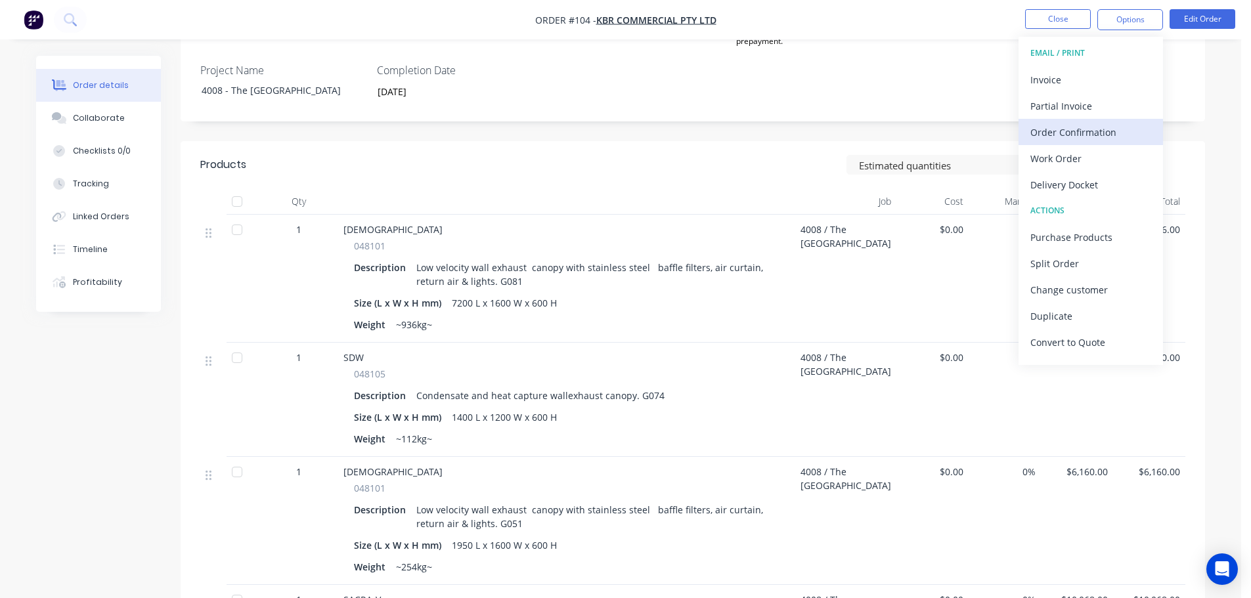
click at [1083, 135] on div "Order Confirmation" at bounding box center [1090, 132] width 121 height 19
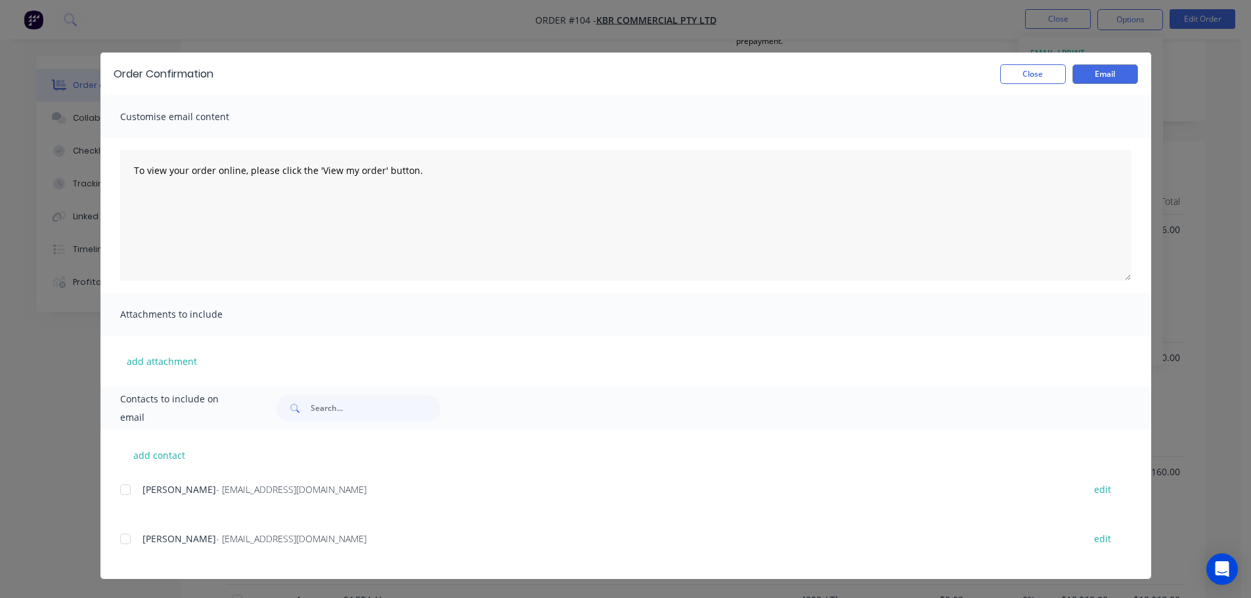
click at [116, 544] on div "add contact [PERSON_NAME] - [EMAIL_ADDRESS][DOMAIN_NAME] edit [PERSON_NAME] - […" at bounding box center [625, 504] width 1050 height 150
click at [121, 544] on div at bounding box center [125, 539] width 26 height 26
click at [1083, 73] on button "Email" at bounding box center [1105, 74] width 66 height 20
